Goal: Task Accomplishment & Management: Complete application form

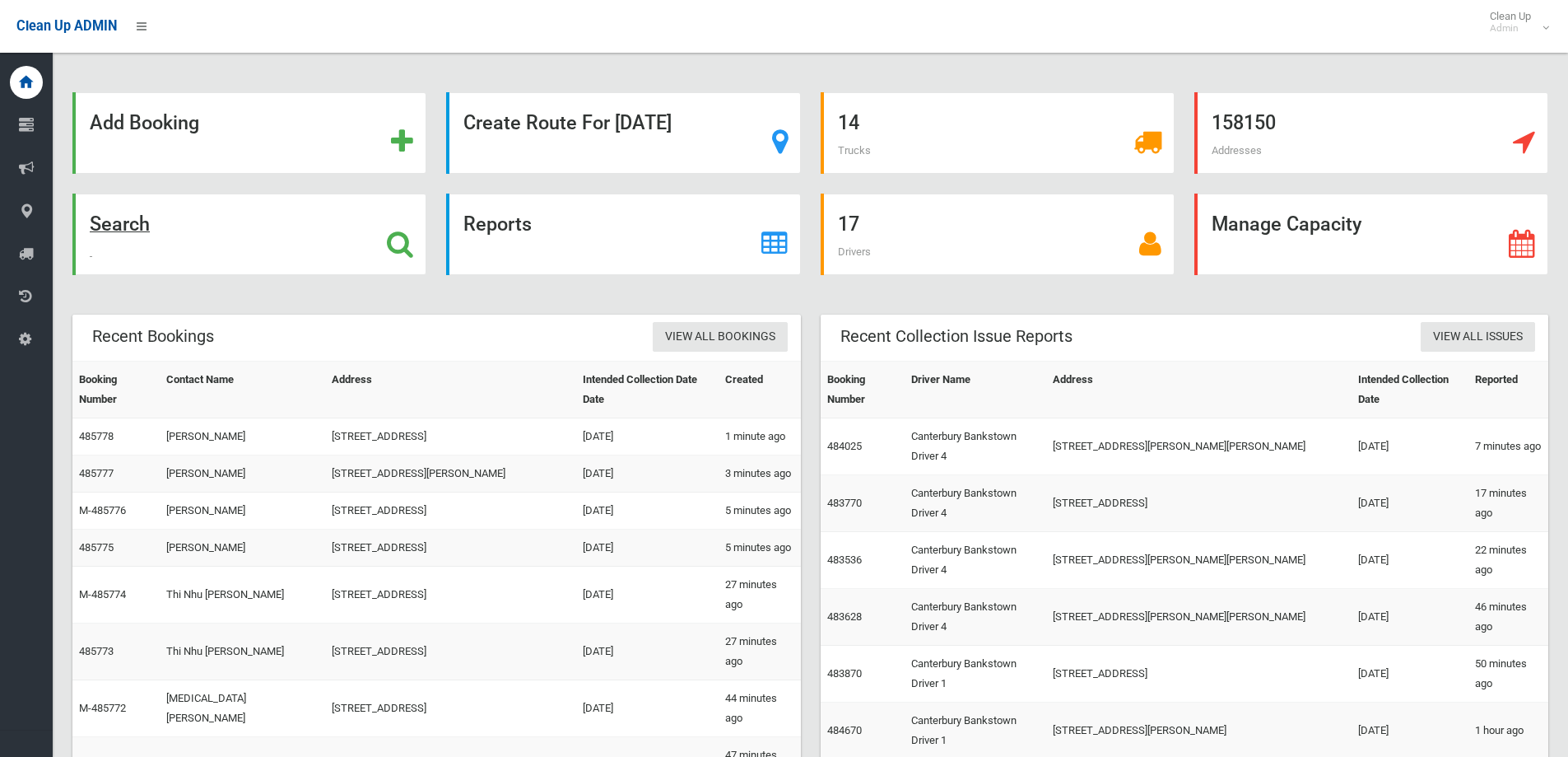
click at [256, 214] on div "Search" at bounding box center [249, 234] width 354 height 82
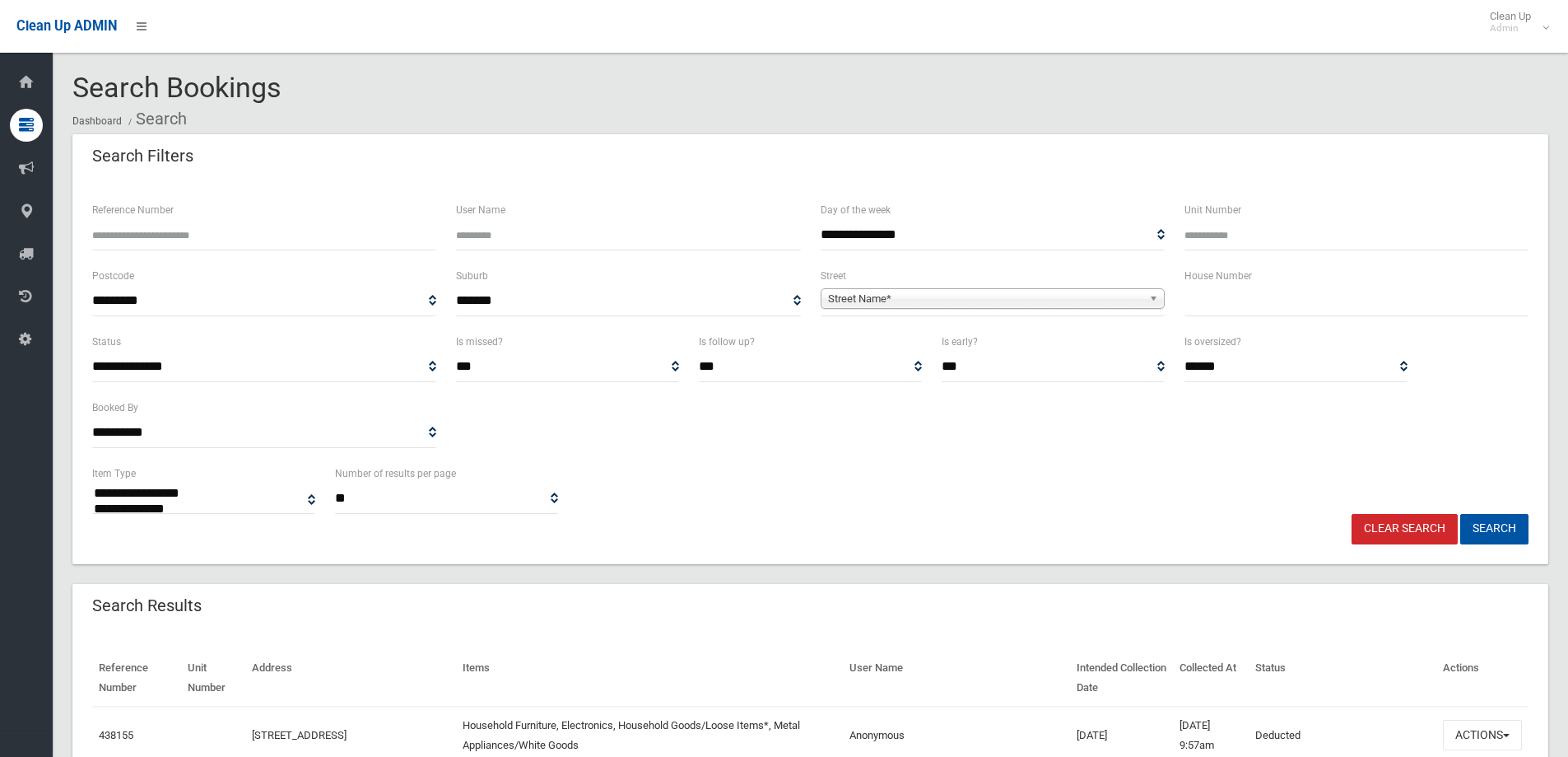
select select
click at [1228, 302] on input "text" at bounding box center [1357, 300] width 345 height 31
type input "**"
click at [1086, 282] on div "**********" at bounding box center [993, 291] width 345 height 50
click at [1089, 296] on span "Street Name*" at bounding box center [985, 298] width 315 height 19
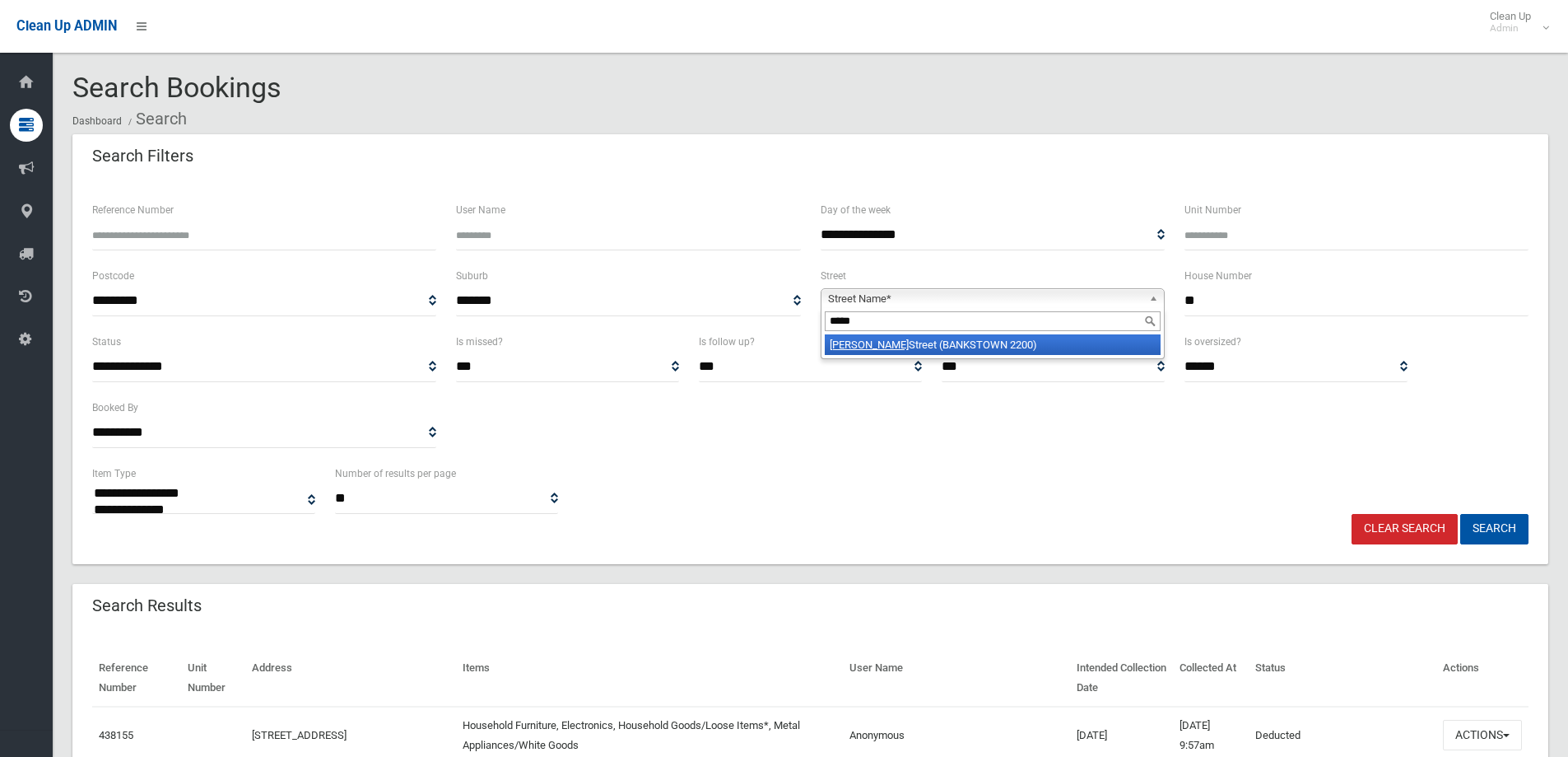
type input "*****"
click at [1076, 338] on li "Percy Street (BANKSTOWN 2200)" at bounding box center [993, 345] width 336 height 20
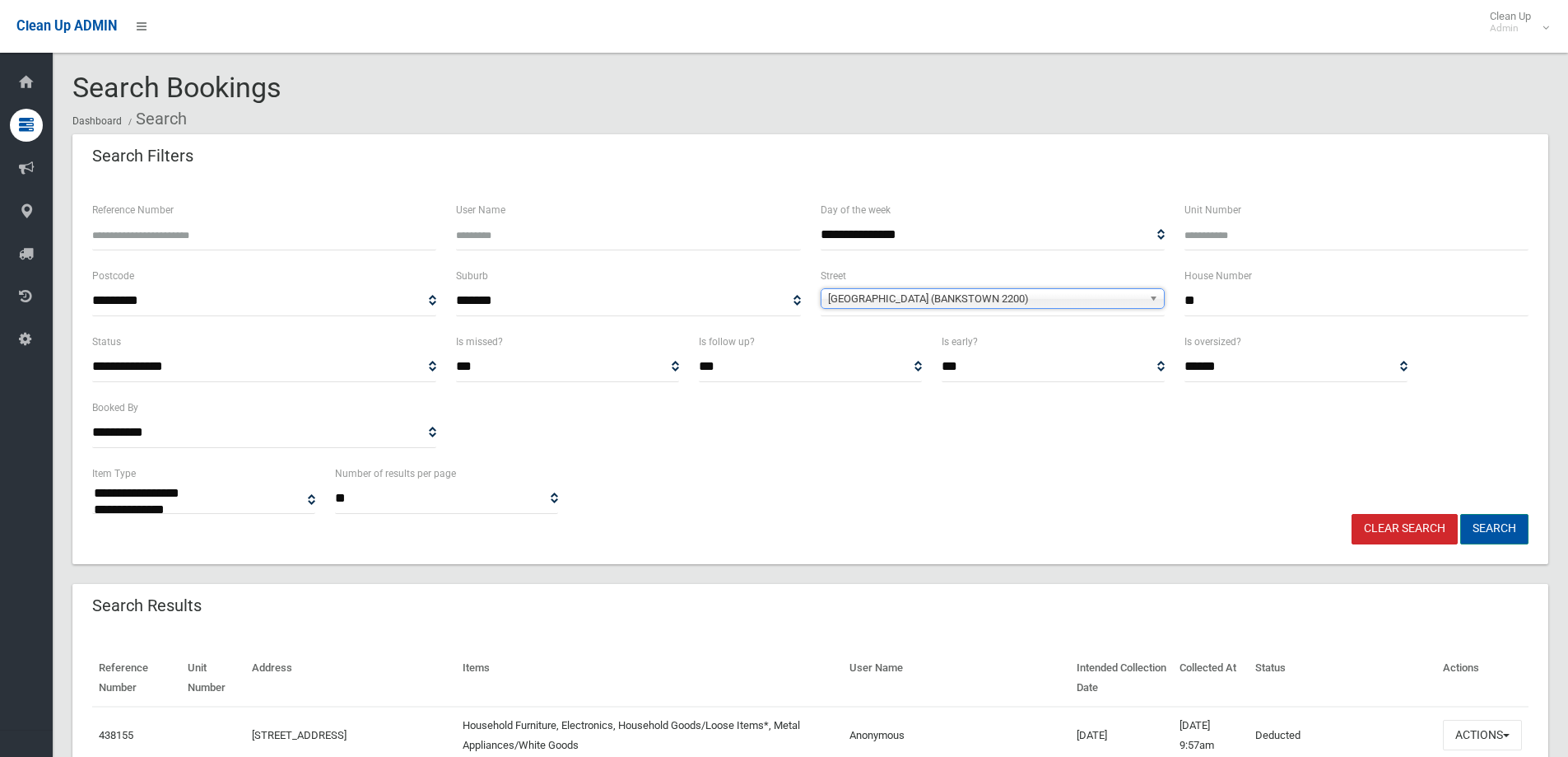
click at [1514, 532] on button "Search" at bounding box center [1495, 529] width 69 height 31
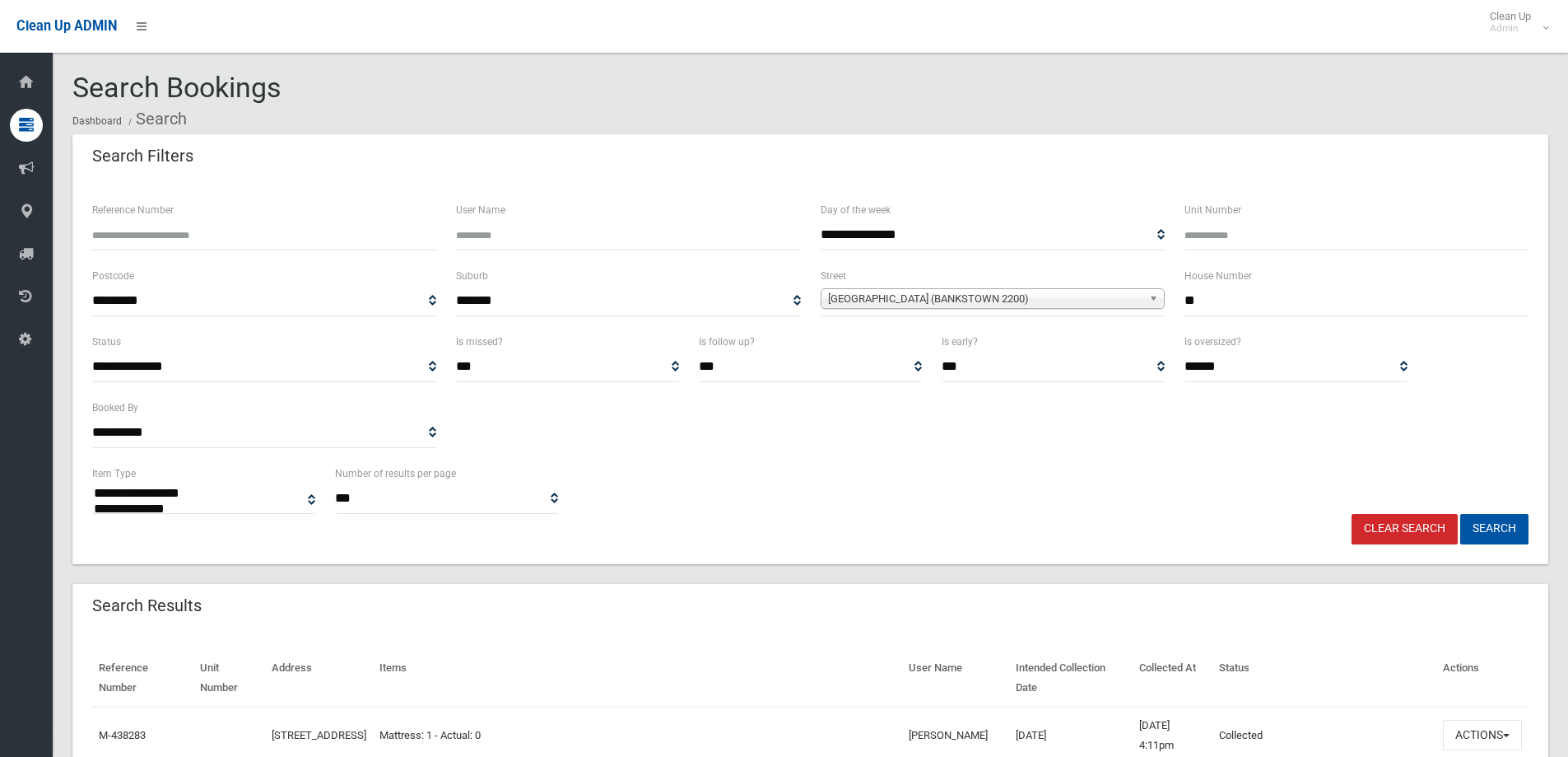
select select
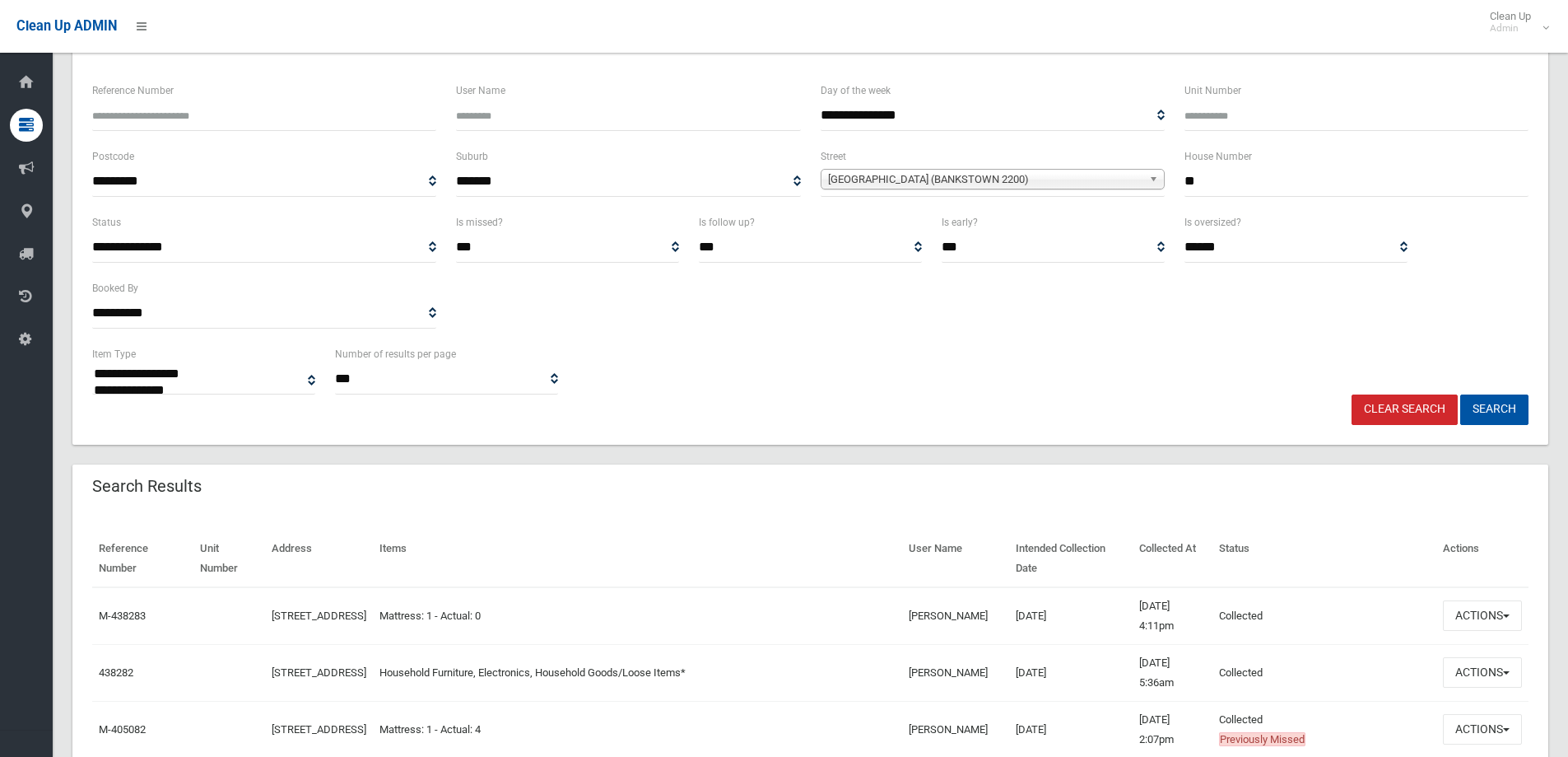
scroll to position [330, 0]
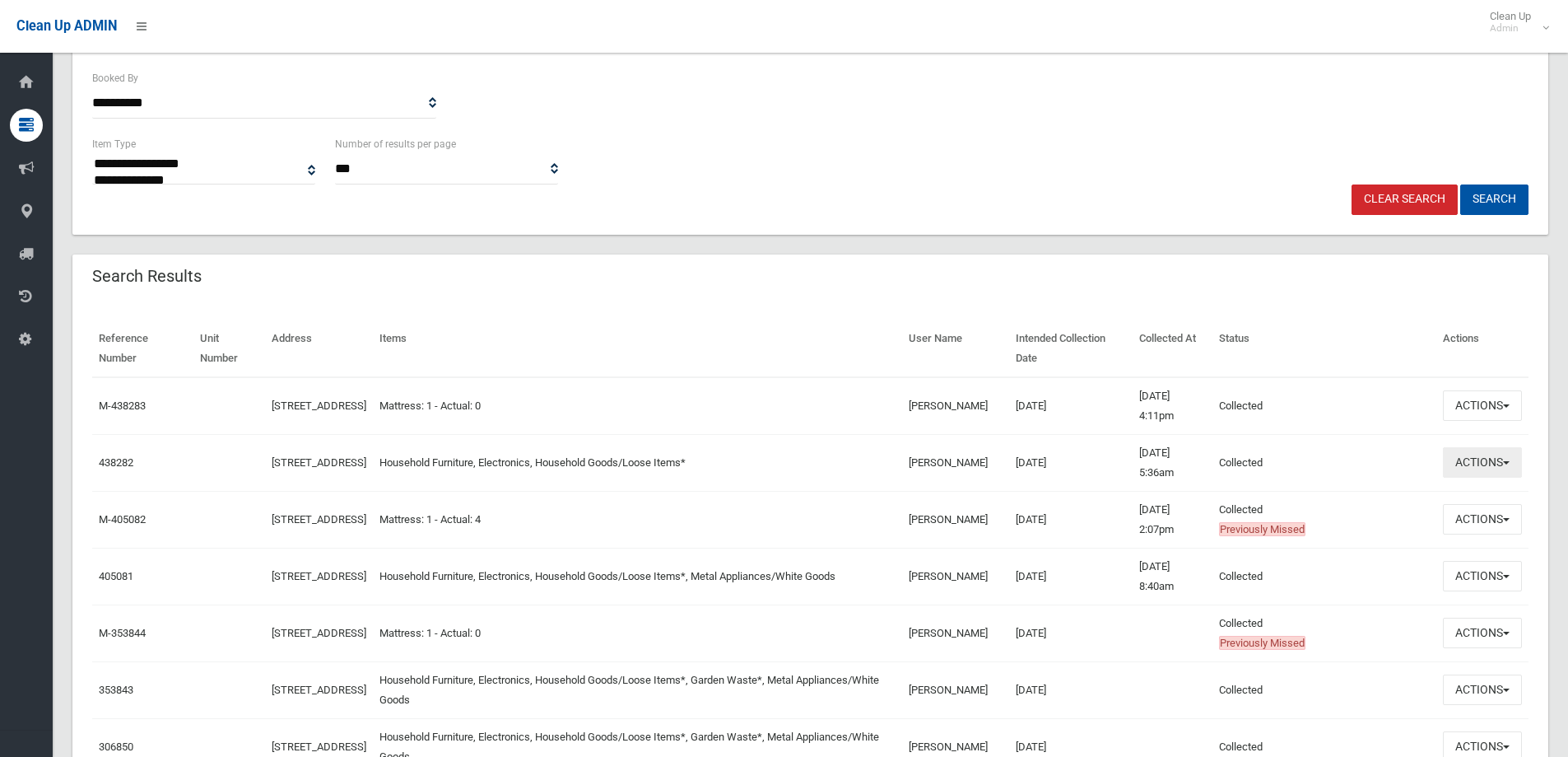
click at [1511, 452] on button "Actions" at bounding box center [1482, 462] width 79 height 31
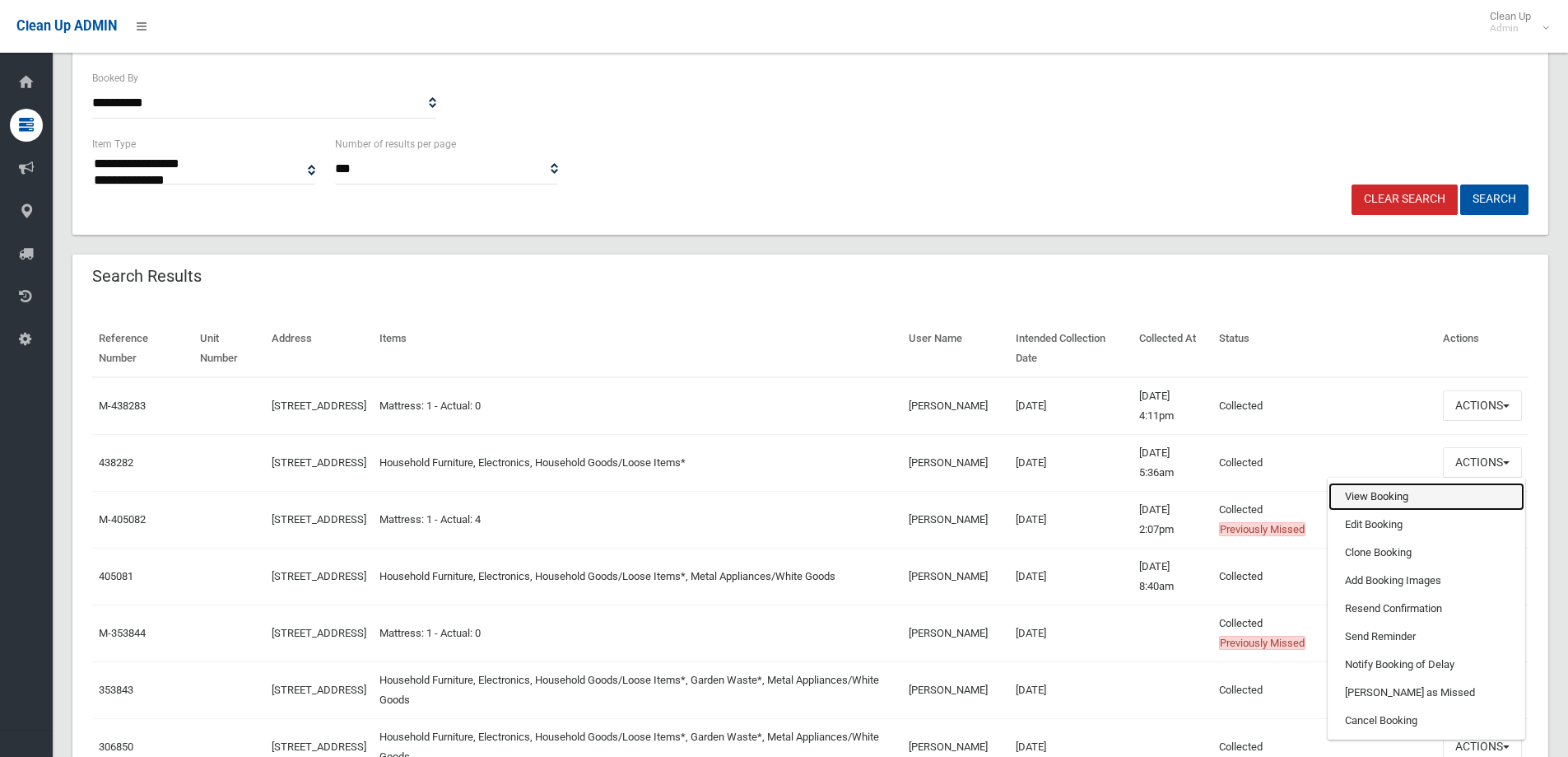
click at [1391, 510] on link "View Booking" at bounding box center [1427, 497] width 196 height 28
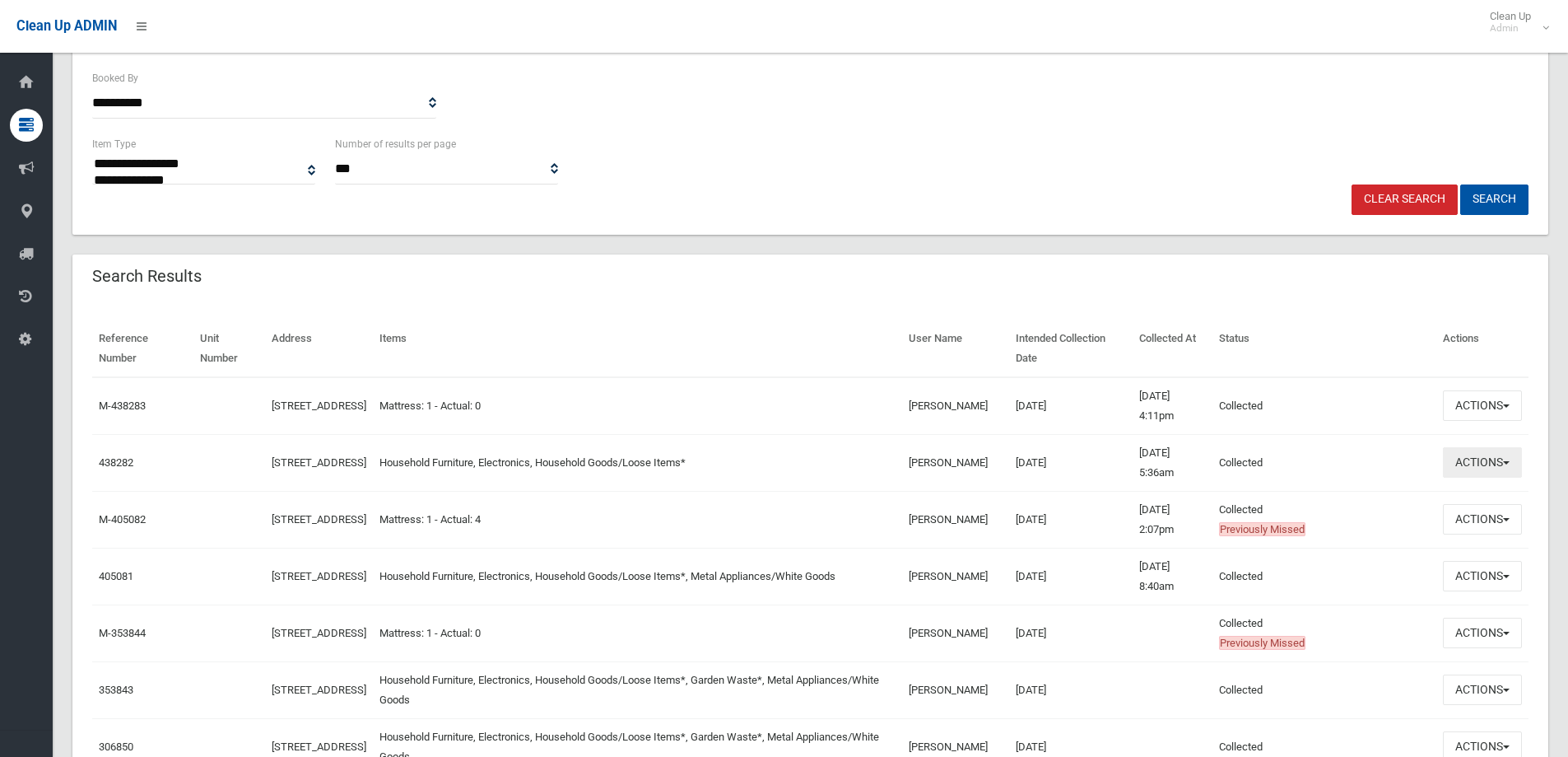
click at [1469, 456] on button "Actions" at bounding box center [1482, 462] width 79 height 31
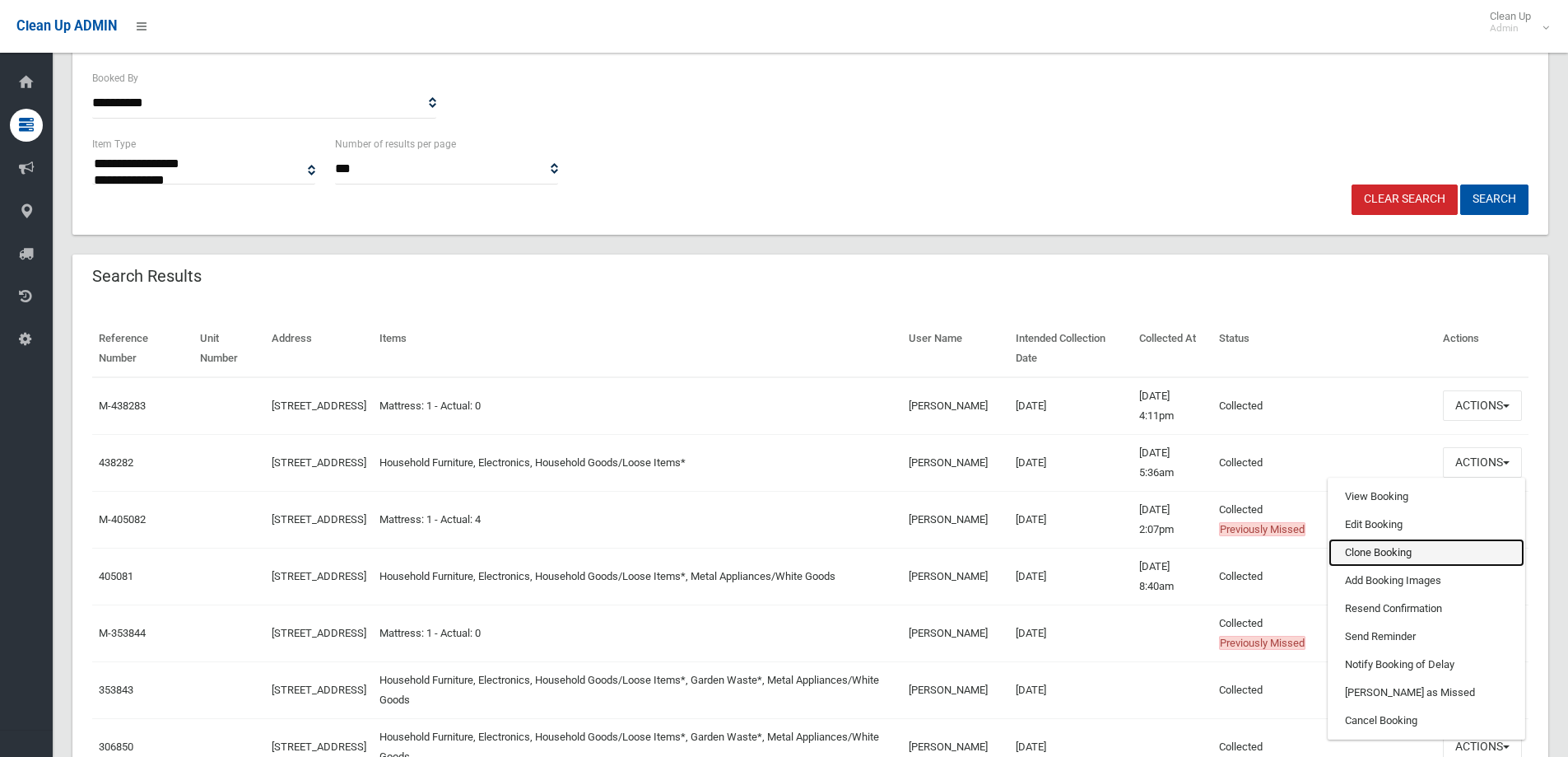
click at [1401, 557] on link "Clone Booking" at bounding box center [1427, 552] width 196 height 28
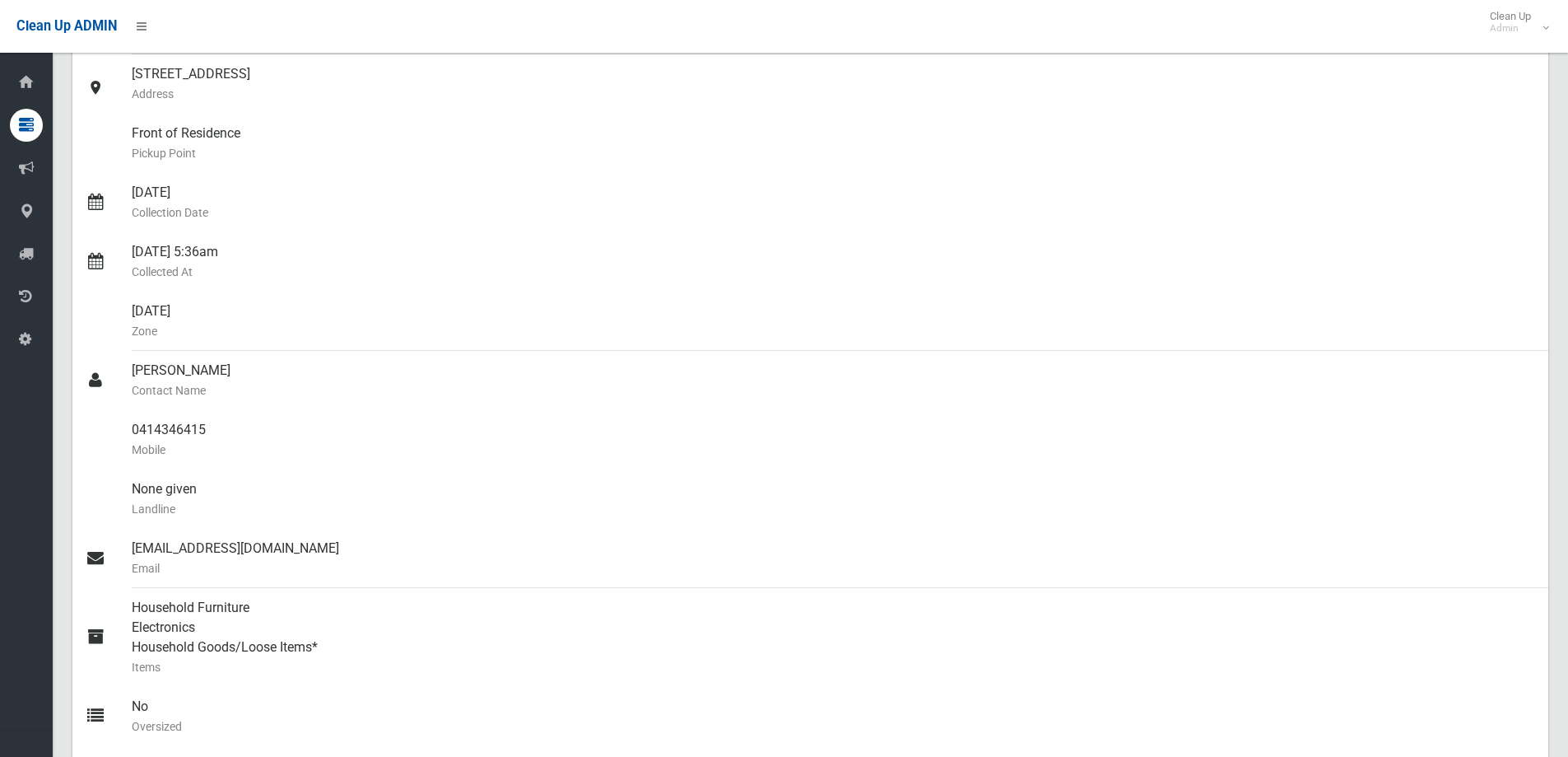
scroll to position [82, 0]
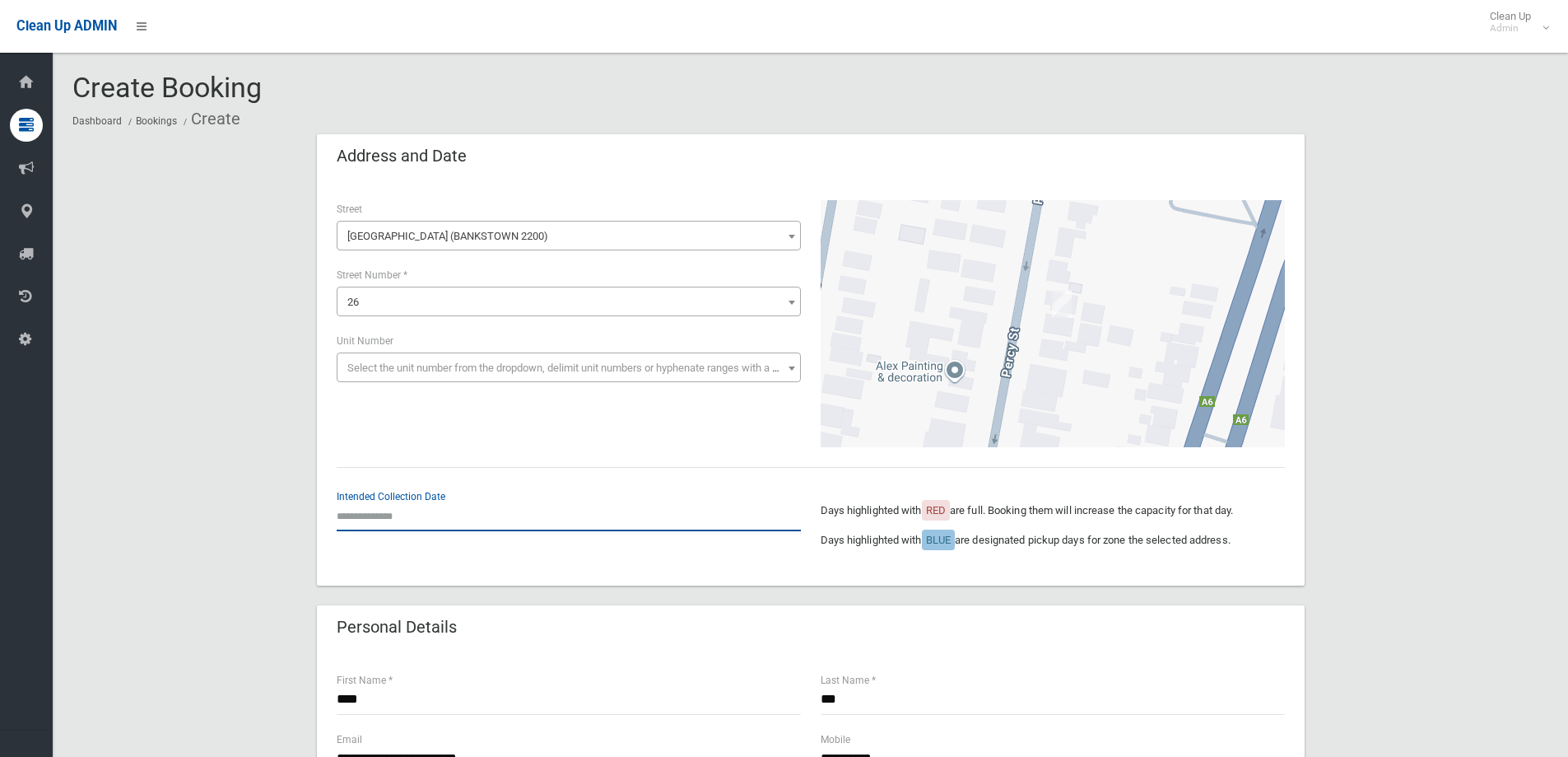
click at [437, 523] on input "text" at bounding box center [569, 515] width 464 height 31
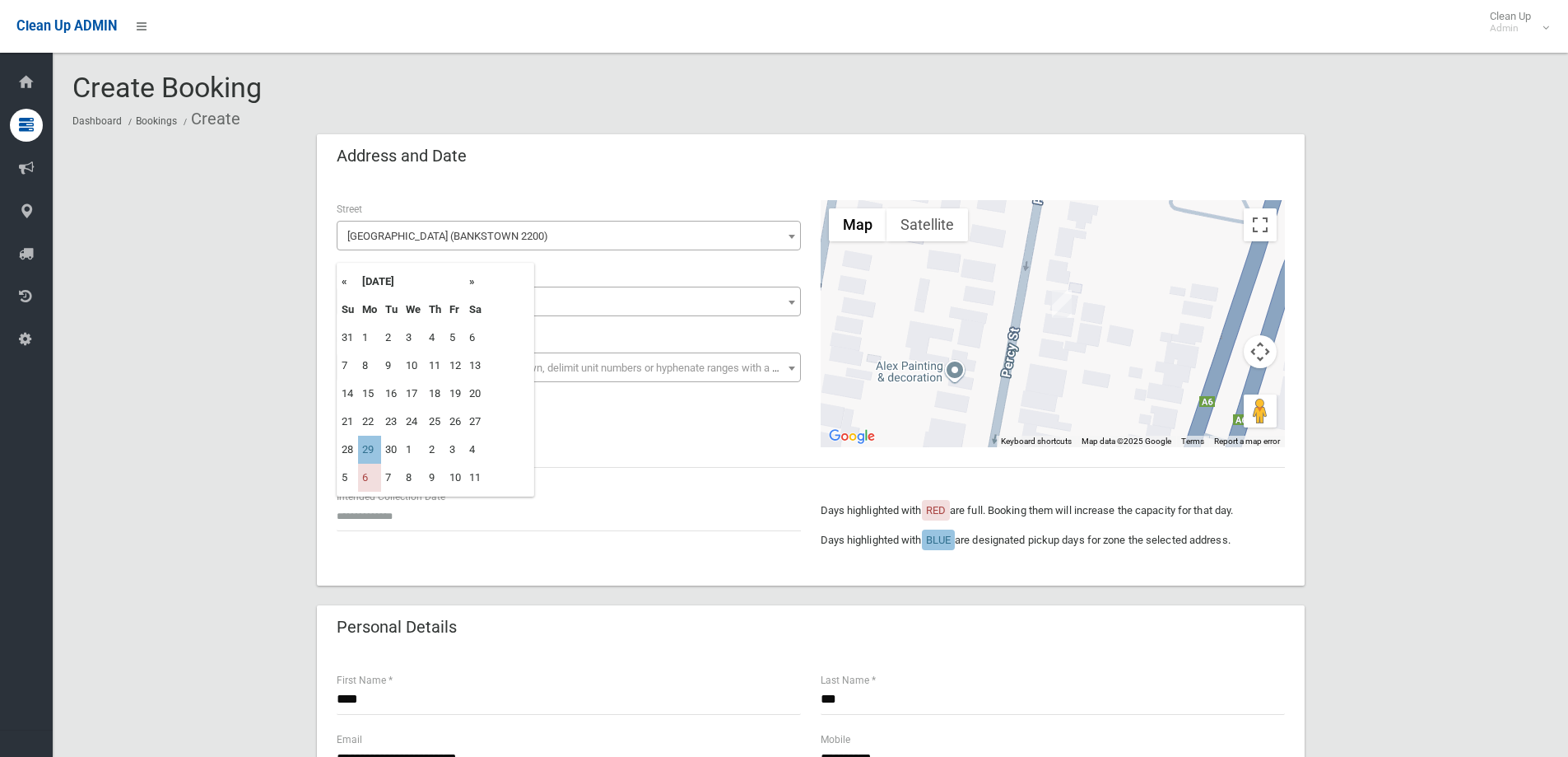
click at [470, 285] on th "»" at bounding box center [475, 282] width 20 height 28
click at [359, 326] on td "29" at bounding box center [370, 337] width 23 height 28
type input "**********"
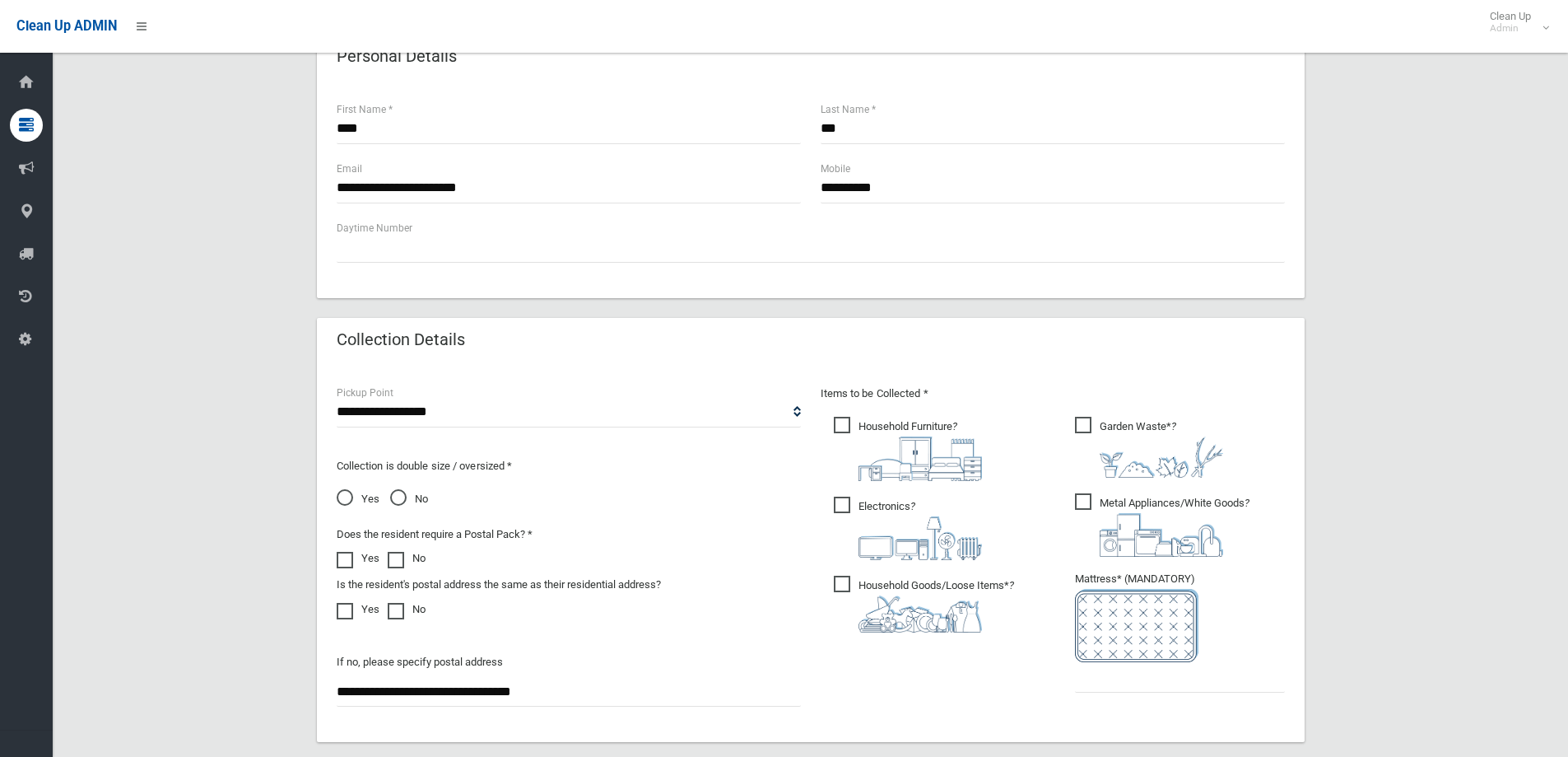
scroll to position [741, 0]
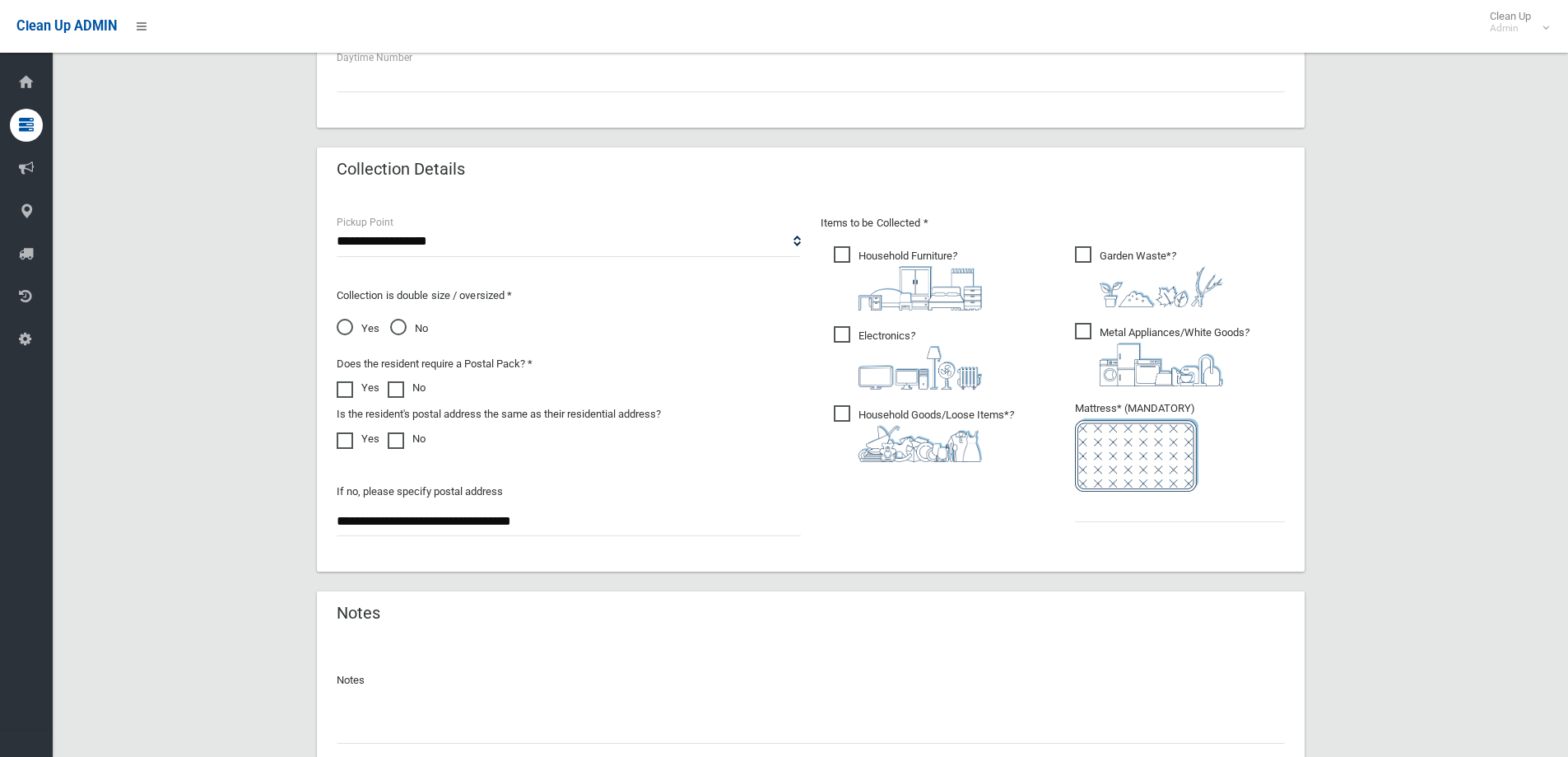
click at [1115, 278] on img at bounding box center [1160, 286] width 123 height 41
click at [1131, 350] on img at bounding box center [1160, 364] width 123 height 44
click at [1147, 512] on input "text" at bounding box center [1180, 507] width 210 height 31
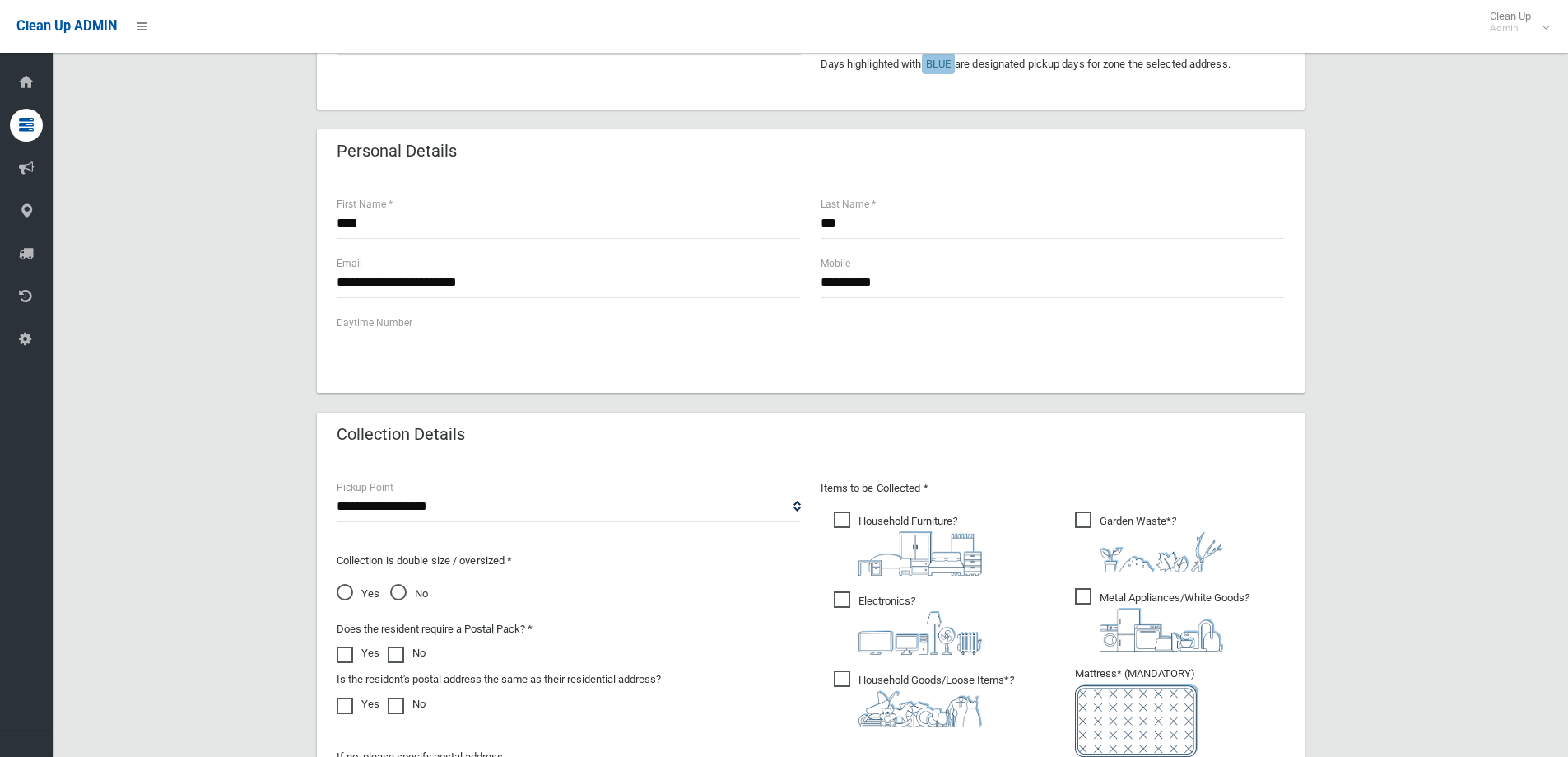
scroll to position [873, 0]
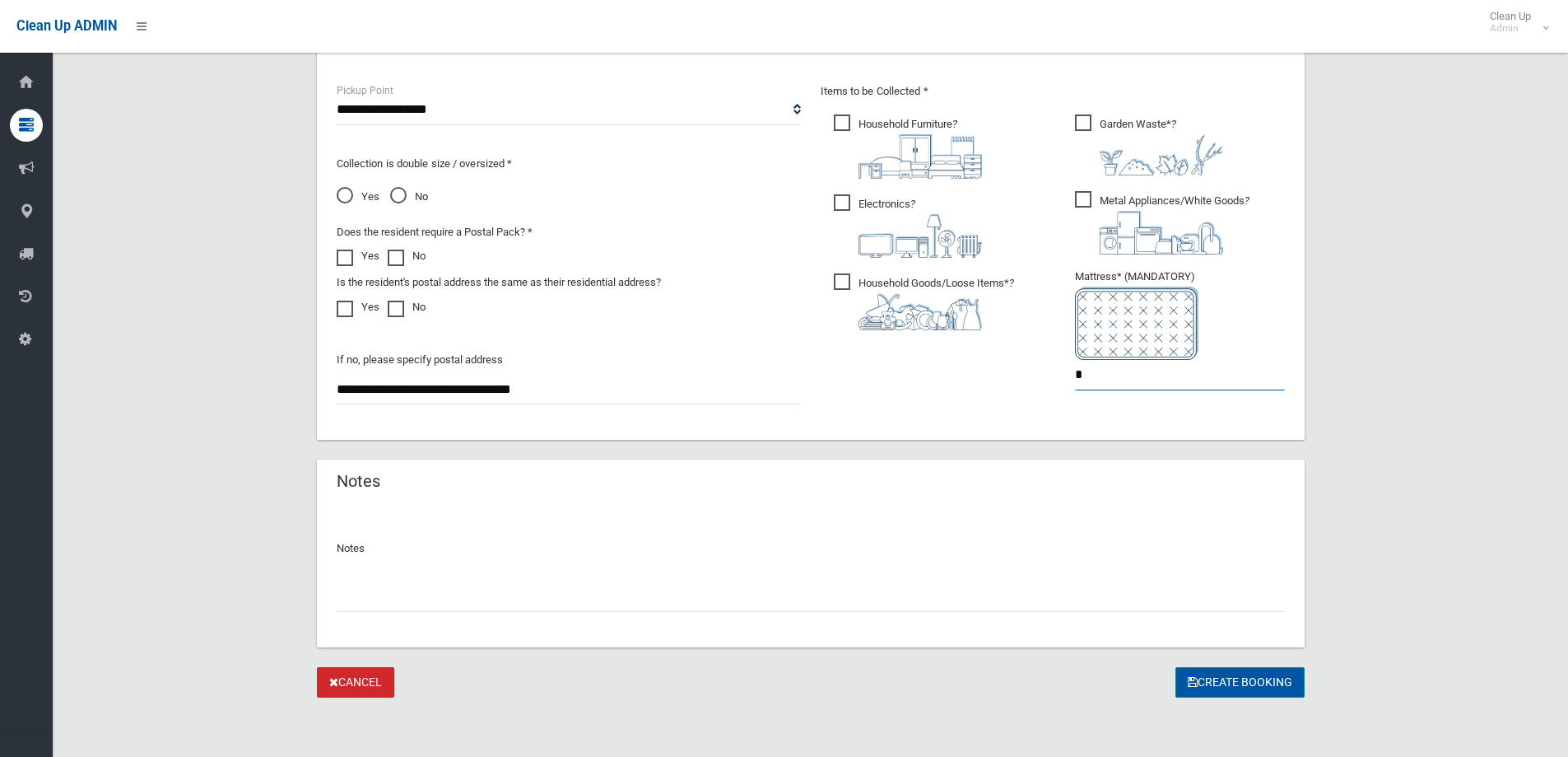
type input "*"
click at [1236, 678] on button "Create Booking" at bounding box center [1240, 682] width 130 height 31
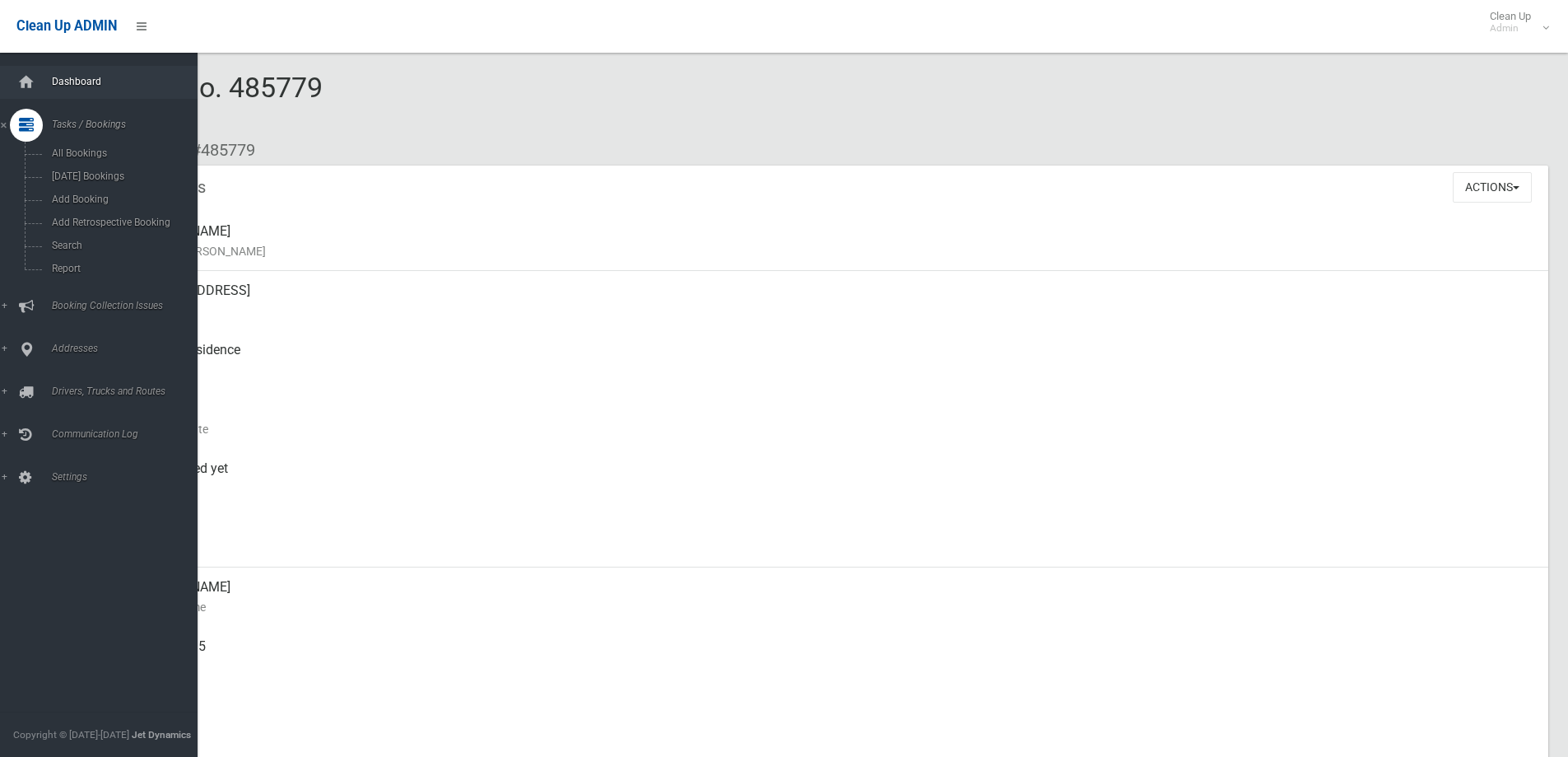
click at [111, 76] on span "Dashboard" at bounding box center [129, 82] width 163 height 11
click at [81, 87] on link "Dashboard" at bounding box center [105, 82] width 210 height 33
